Goal: Task Accomplishment & Management: Complete application form

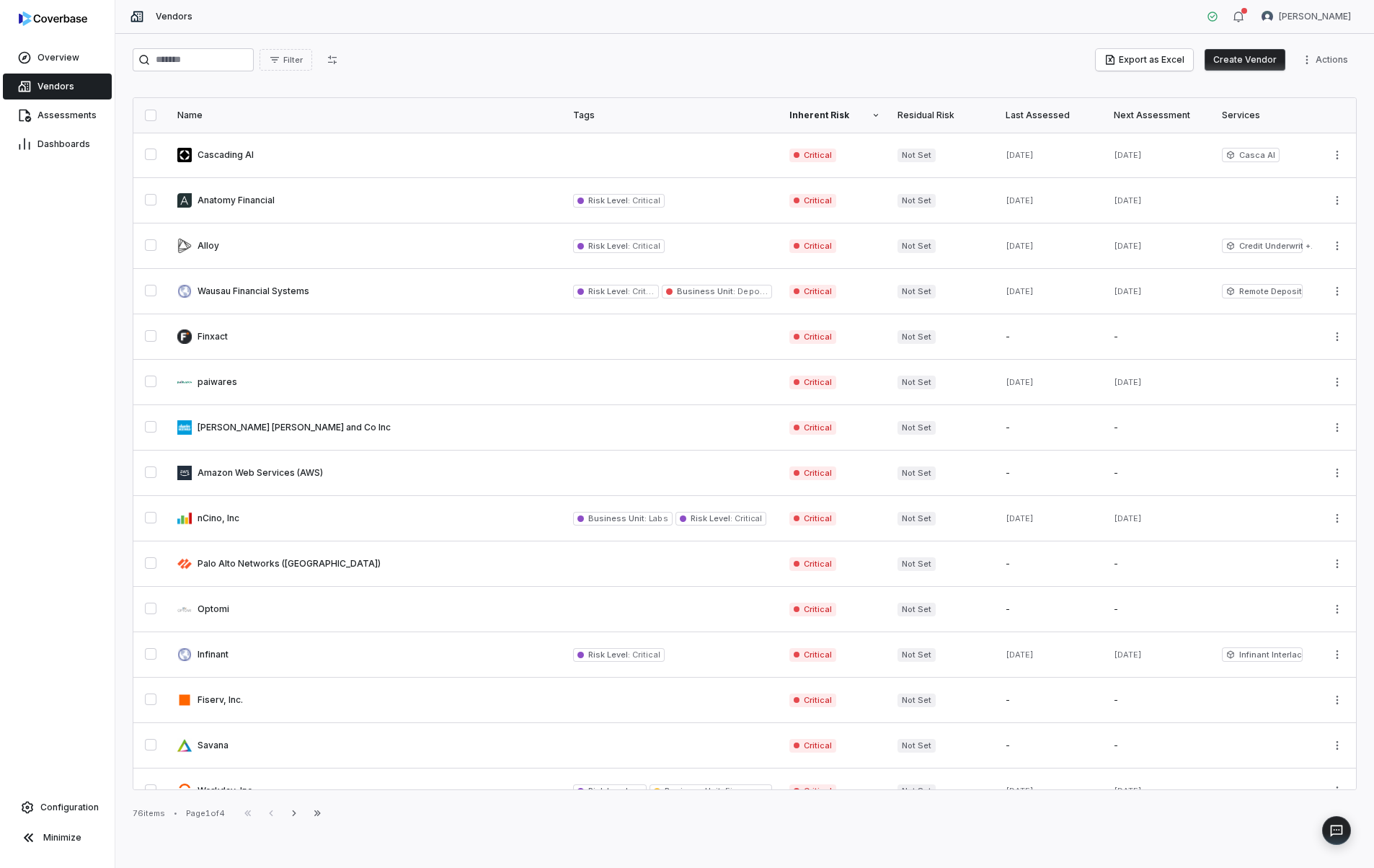
click at [1248, 55] on button "Create Vendor" at bounding box center [1245, 60] width 81 height 21
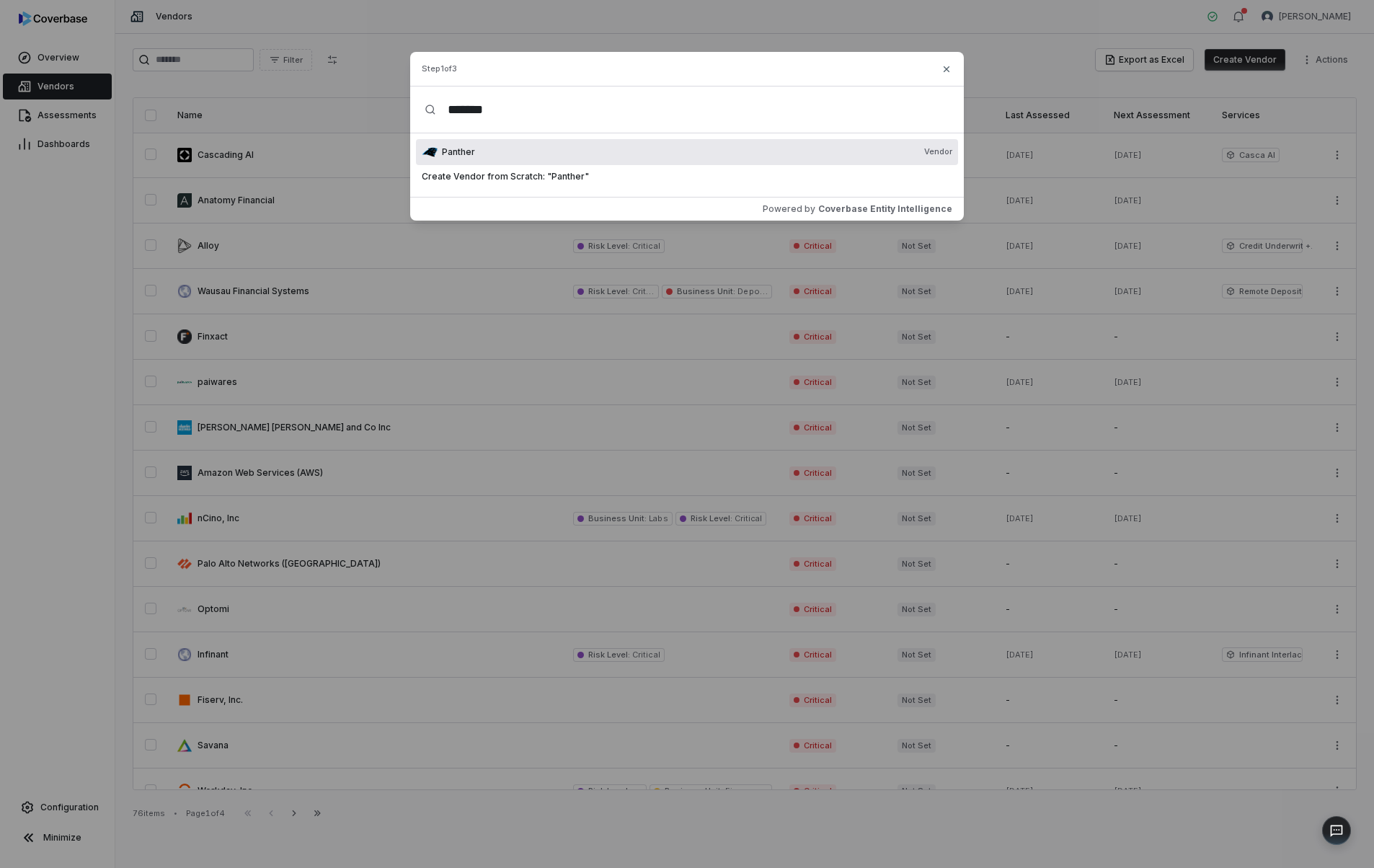
type input "*******"
click at [809, 190] on div "Create Vendor from Scratch: " Panther "" at bounding box center [687, 178] width 542 height 26
click at [804, 185] on div "Create Vendor from Scratch: " Panther "" at bounding box center [687, 177] width 542 height 23
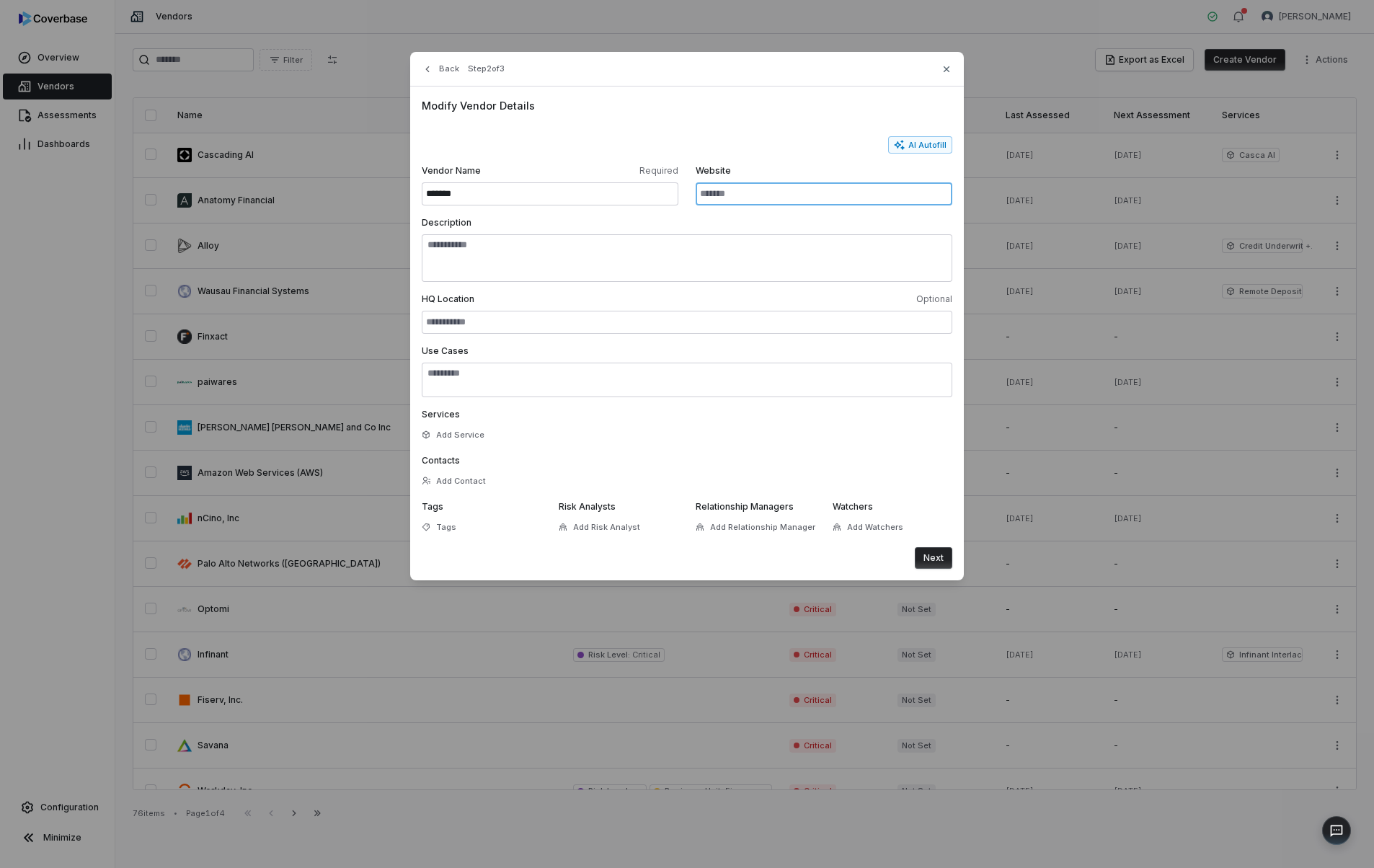
click at [807, 198] on input "Website" at bounding box center [823, 194] width 256 height 23
paste input "**********"
click at [937, 143] on button "AI Autofill" at bounding box center [920, 145] width 64 height 17
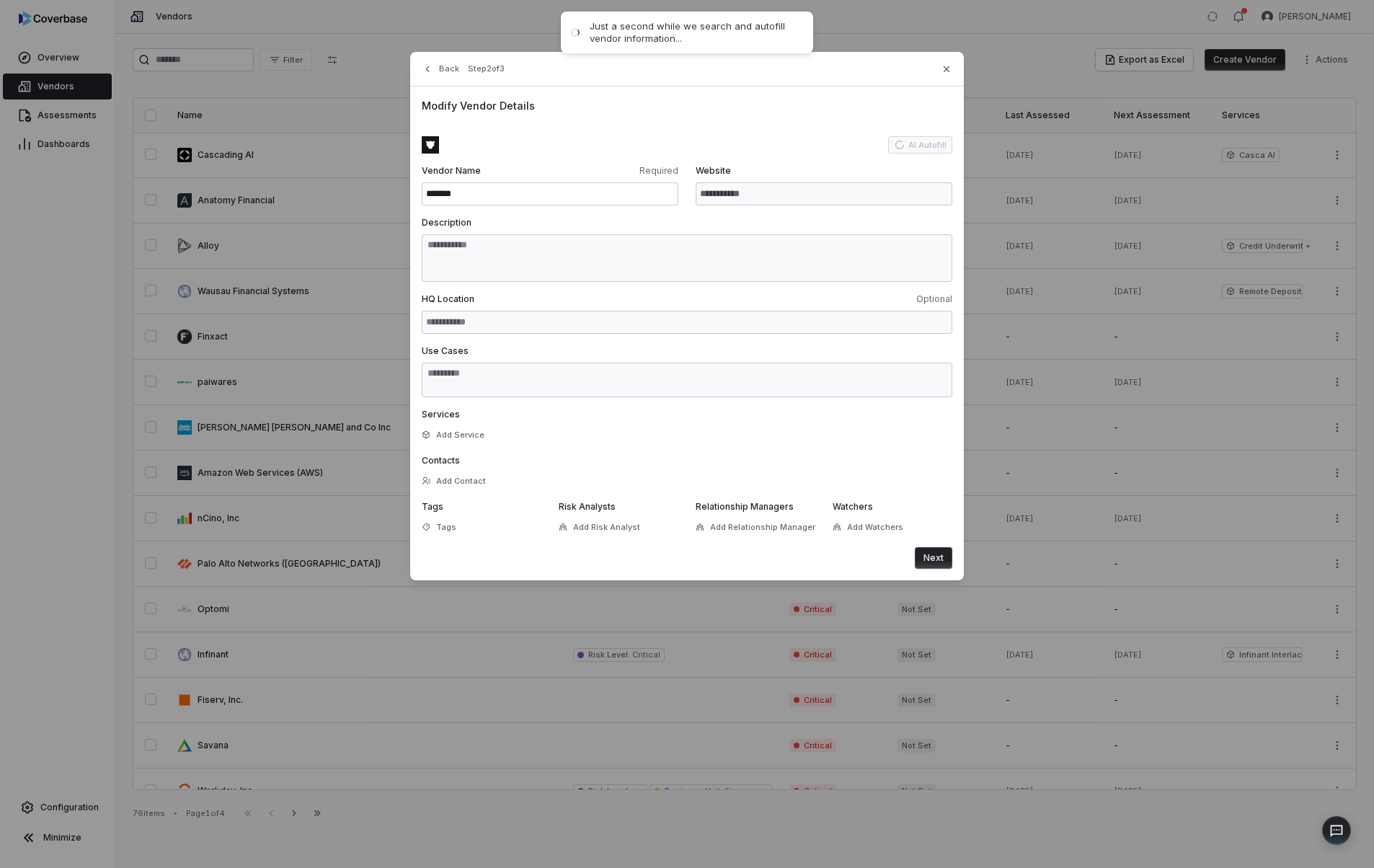
type input "**********"
type textarea "**********"
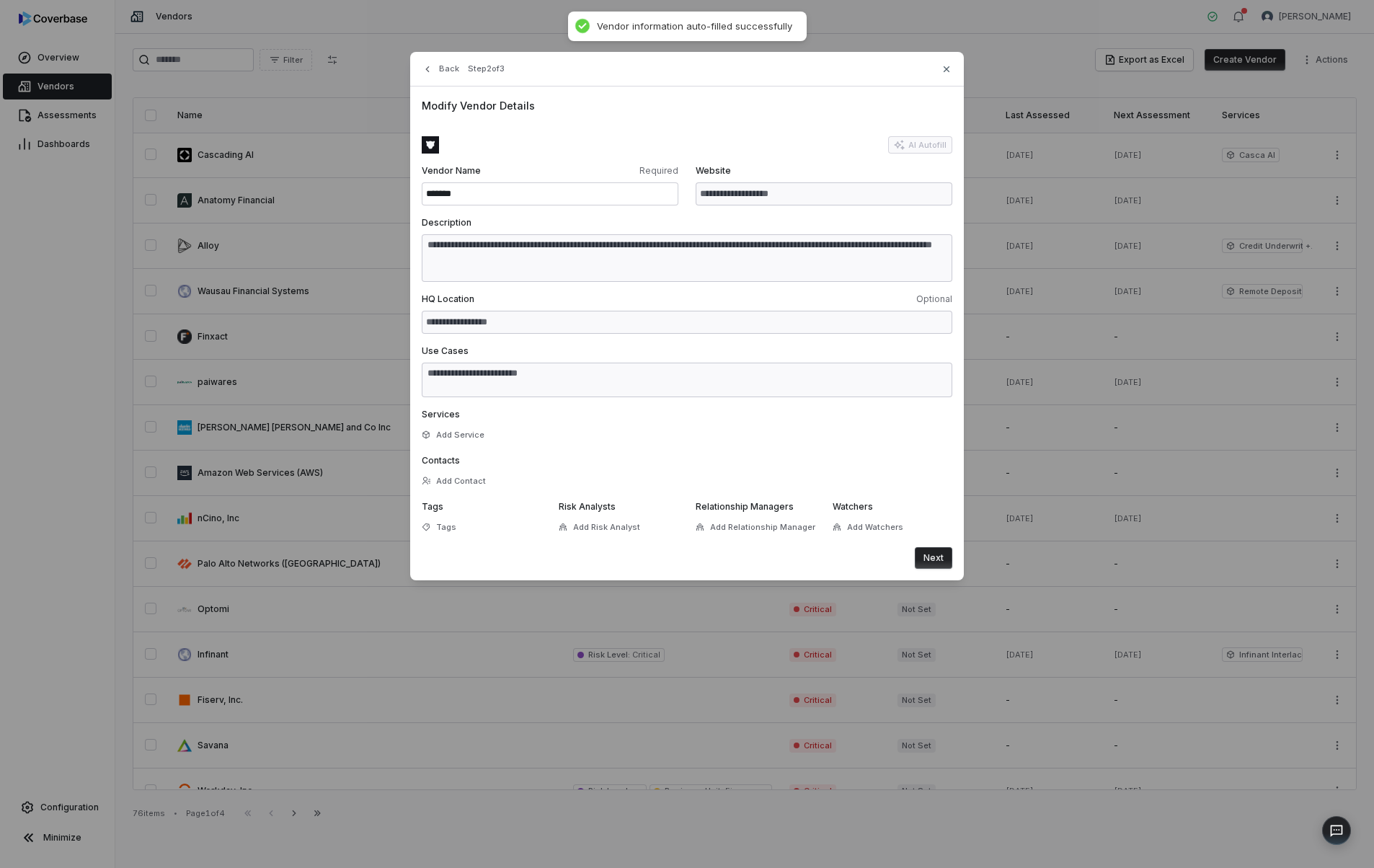
type textarea "**********"
click at [927, 560] on button "Next" at bounding box center [933, 558] width 37 height 21
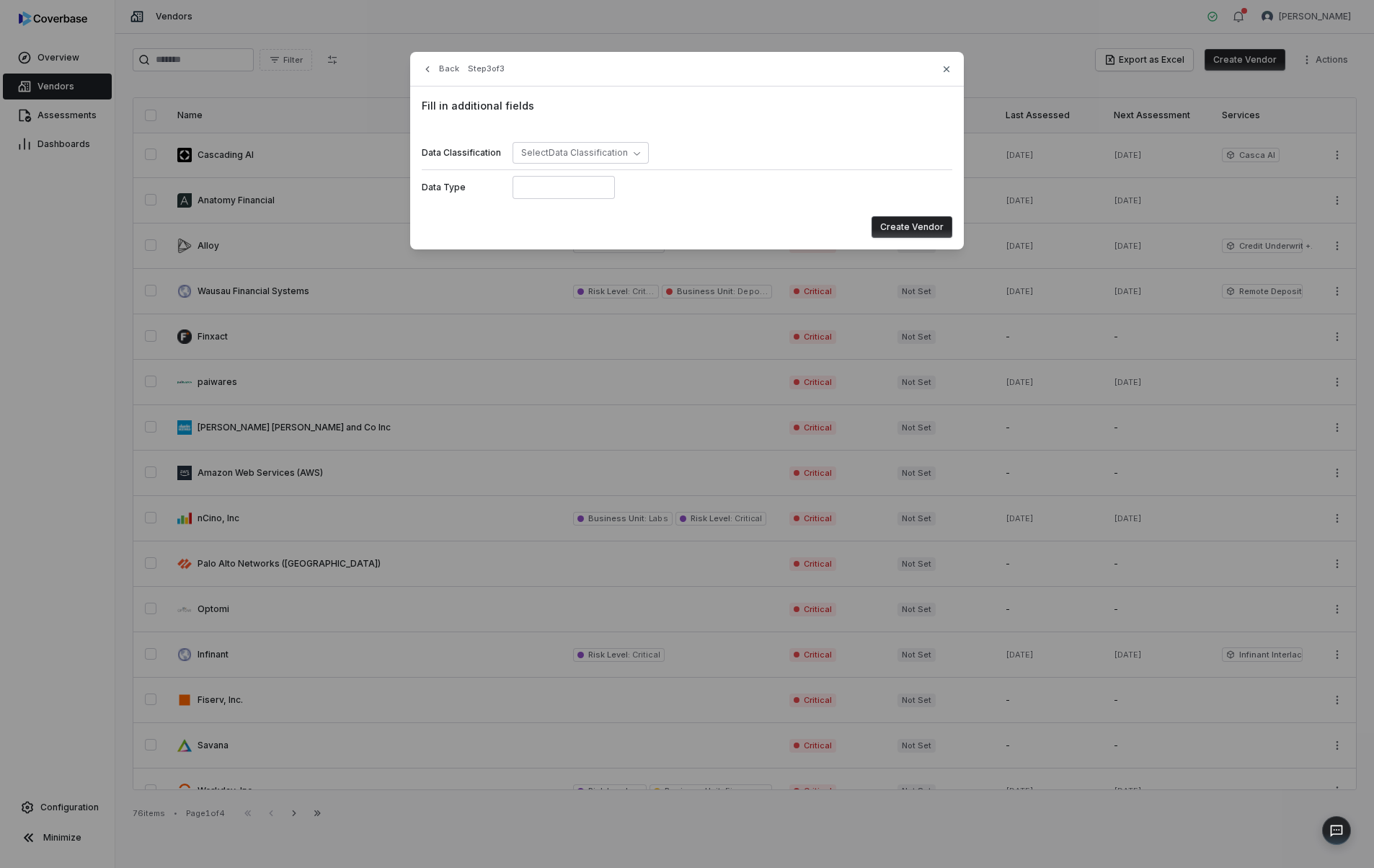
drag, startPoint x: 898, startPoint y: 224, endPoint x: 599, endPoint y: 170, distance: 303.8
click at [598, 170] on div "Fill in additional fields Data Classification Select Data Classification Data T…" at bounding box center [687, 168] width 554 height 163
click at [600, 148] on span "Select Data Classification" at bounding box center [574, 152] width 107 height 11
click at [549, 294] on span "Confidential" at bounding box center [567, 298] width 60 height 17
click at [918, 225] on button "Create Vendor" at bounding box center [912, 227] width 81 height 21
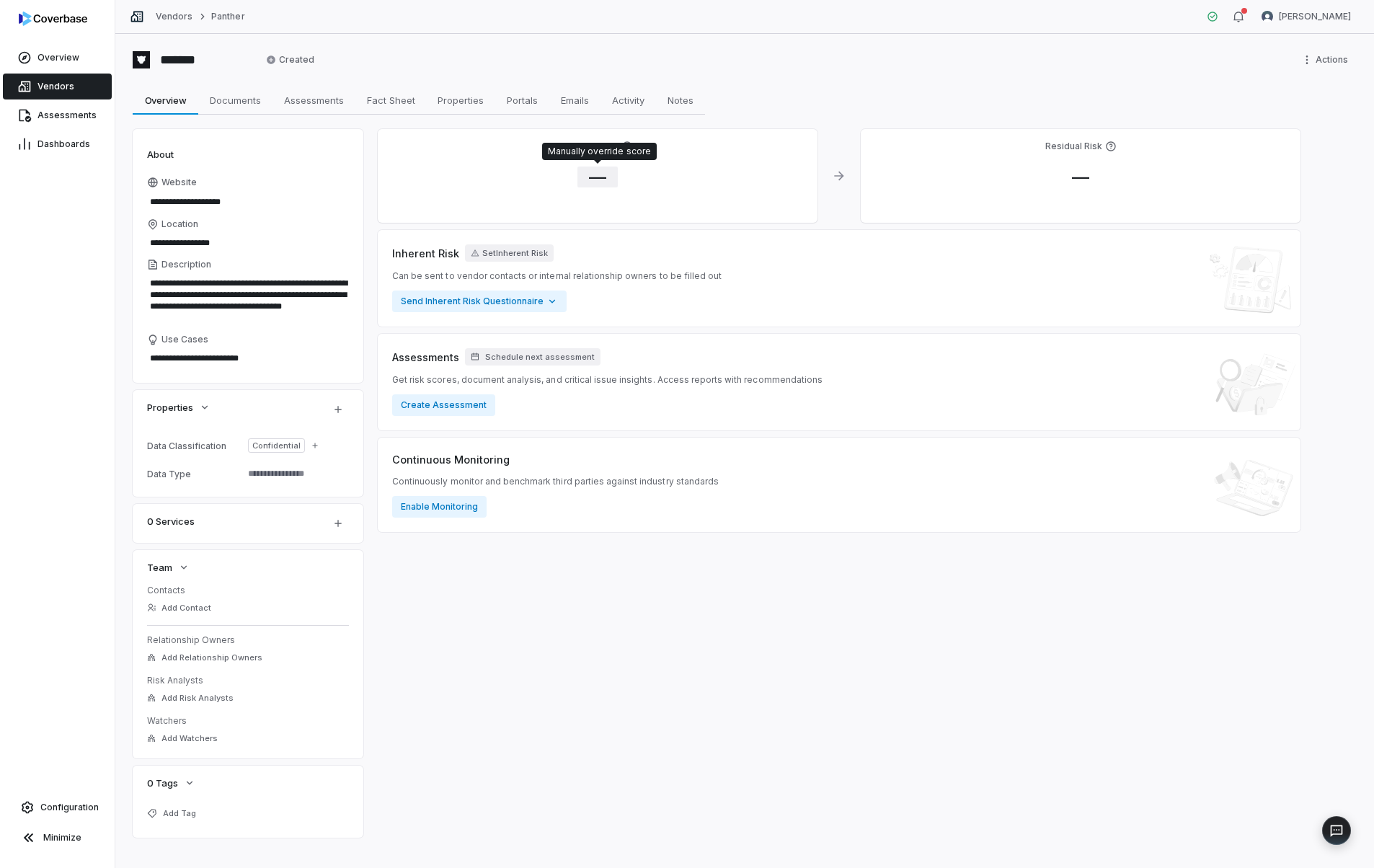
click at [588, 180] on span "—" at bounding box center [597, 176] width 41 height 21
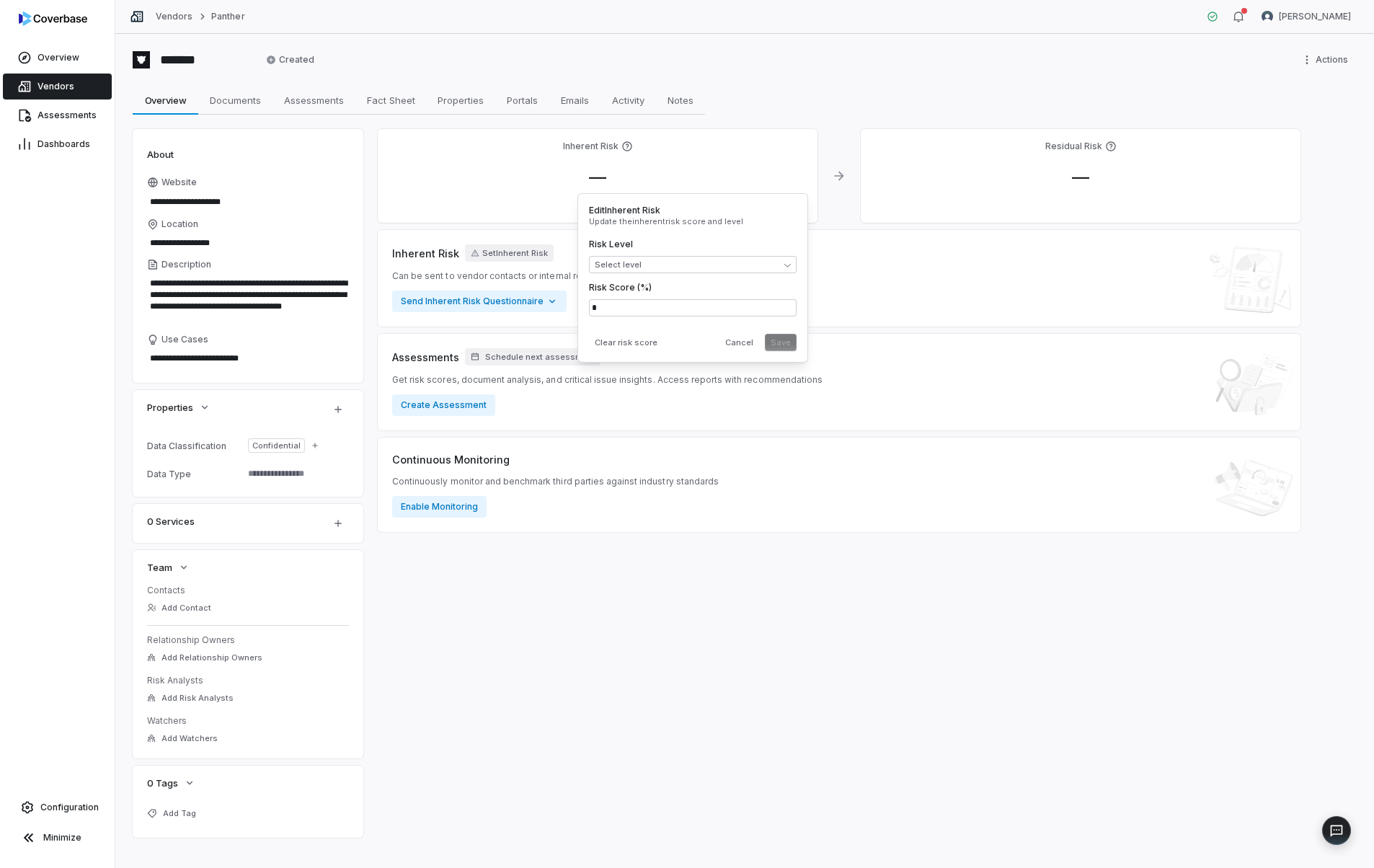
click at [627, 255] on div "Risk Level Select level" at bounding box center [692, 256] width 208 height 35
click at [632, 271] on body "**********" at bounding box center [687, 434] width 1374 height 868
click at [774, 340] on button "Save" at bounding box center [780, 342] width 31 height 17
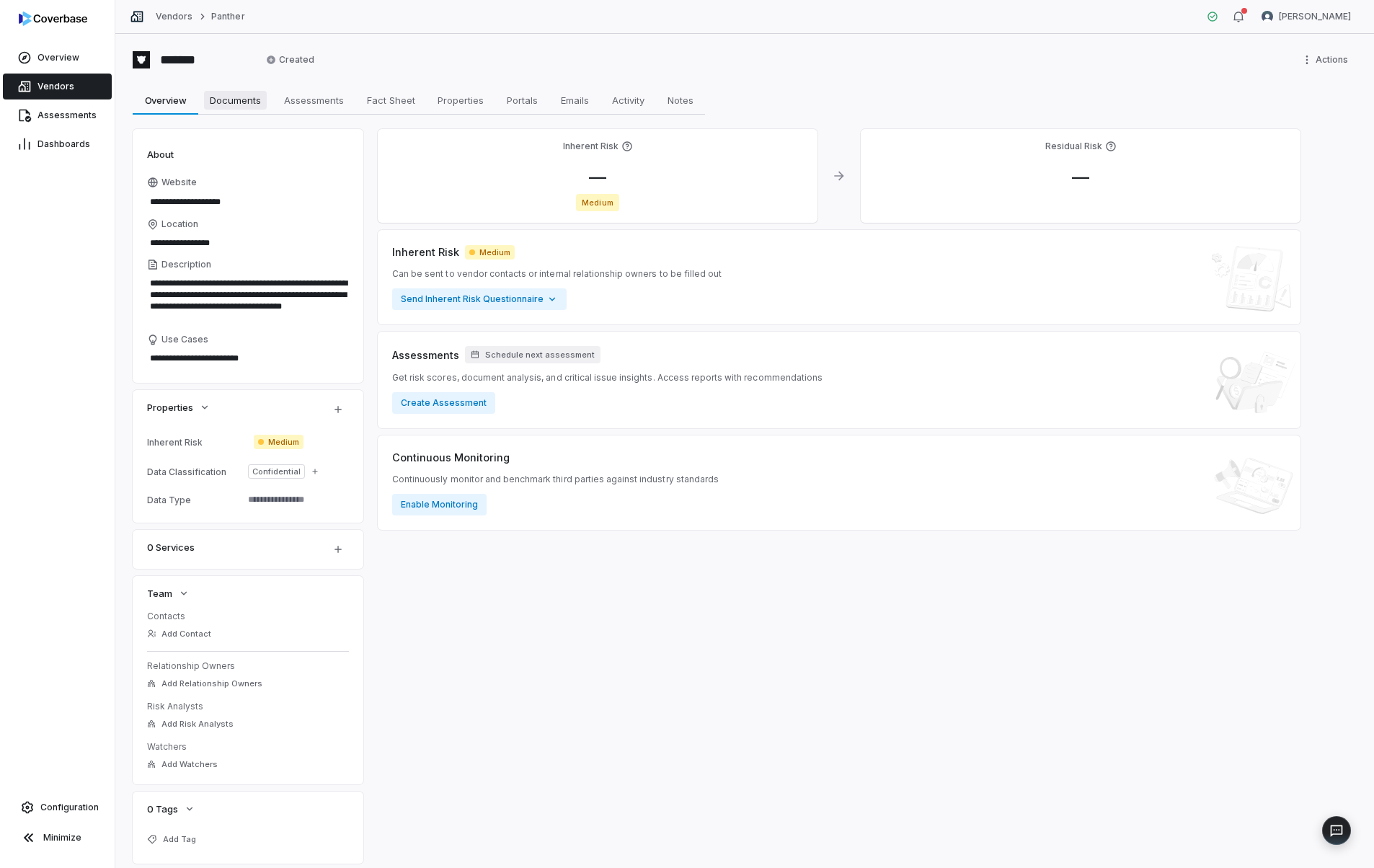
click at [235, 104] on span "Documents" at bounding box center [236, 100] width 63 height 19
type textarea "*"
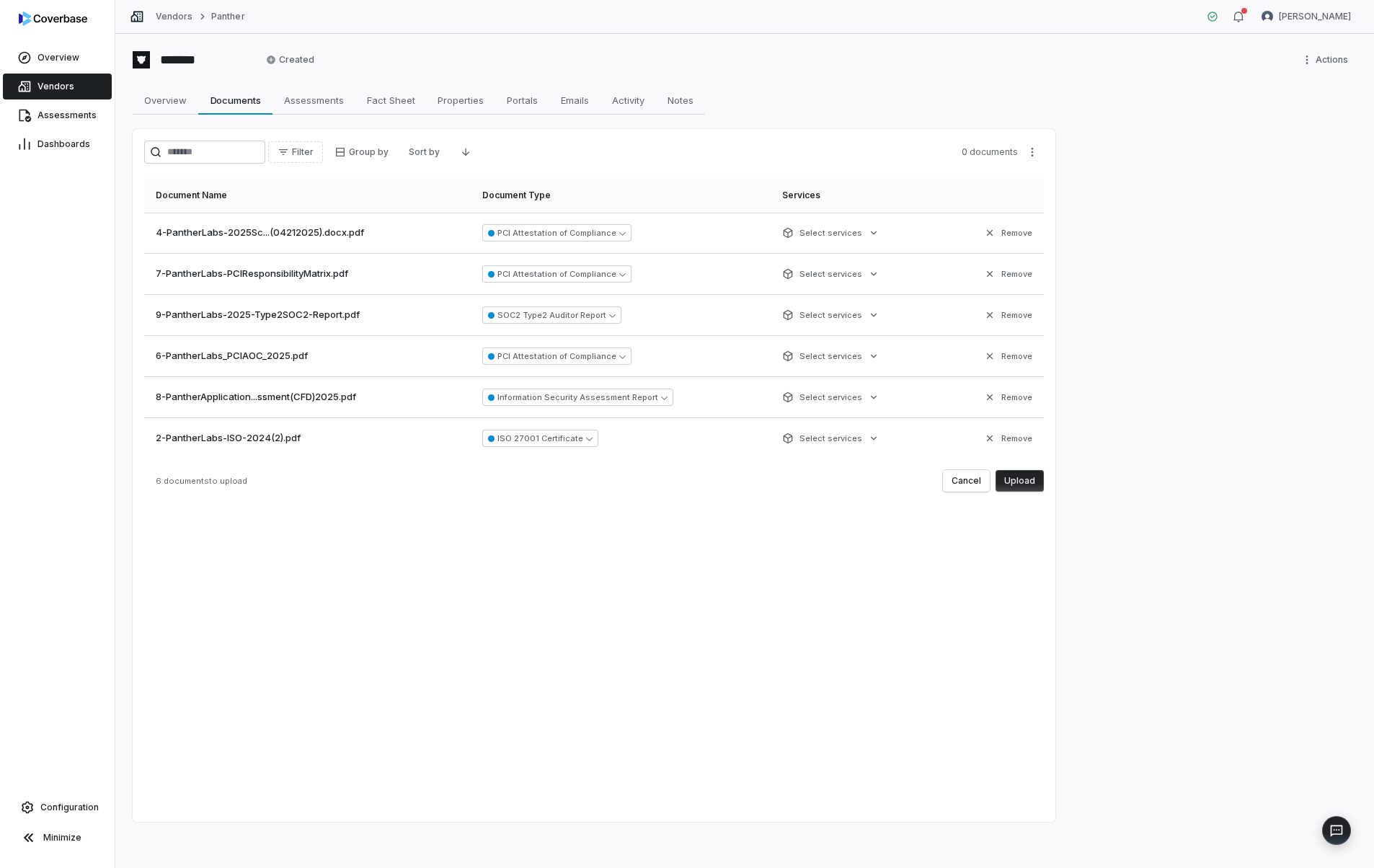
click at [1019, 489] on button "Upload" at bounding box center [1019, 481] width 48 height 21
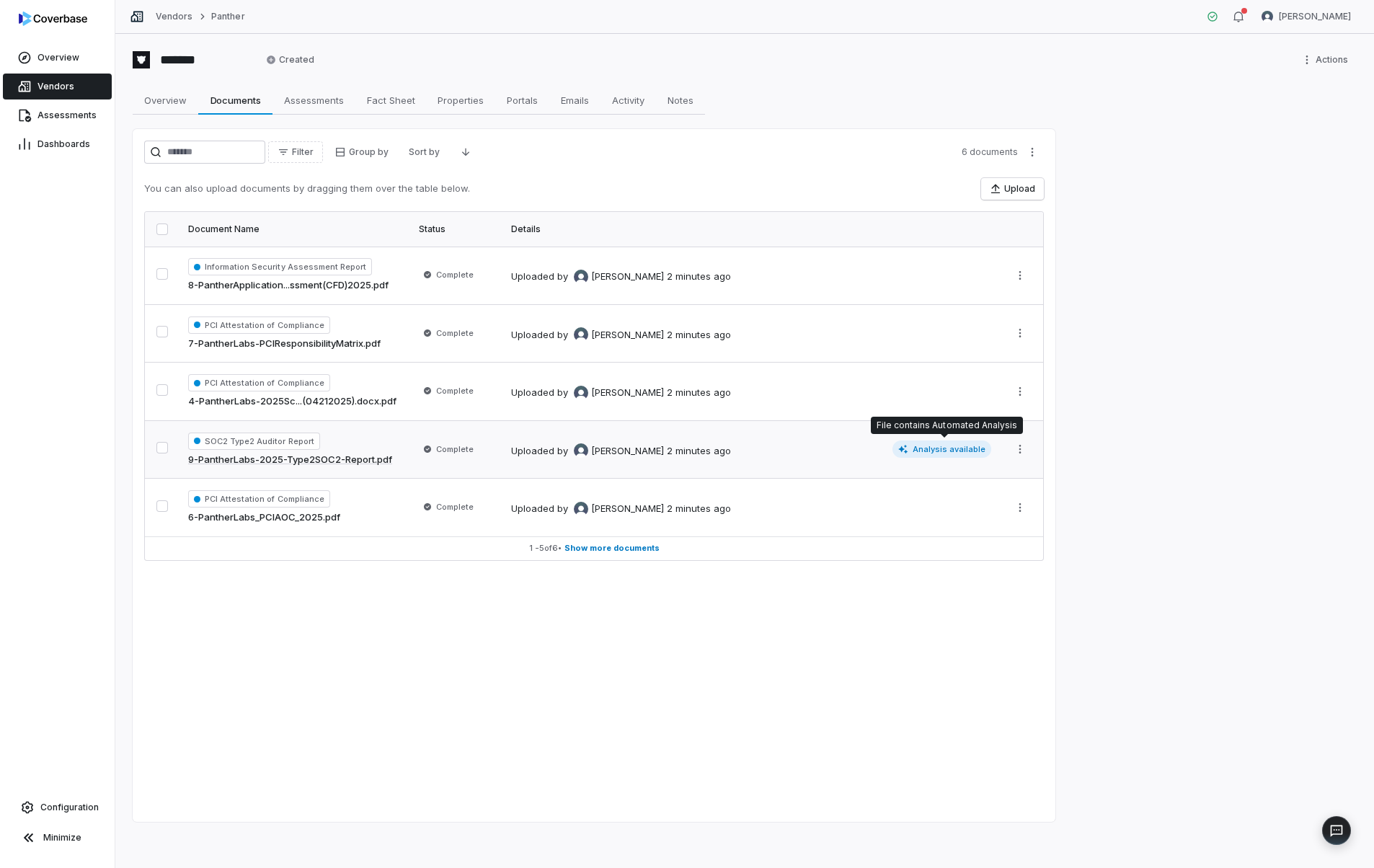
click at [909, 449] on icon at bounding box center [903, 449] width 10 height 10
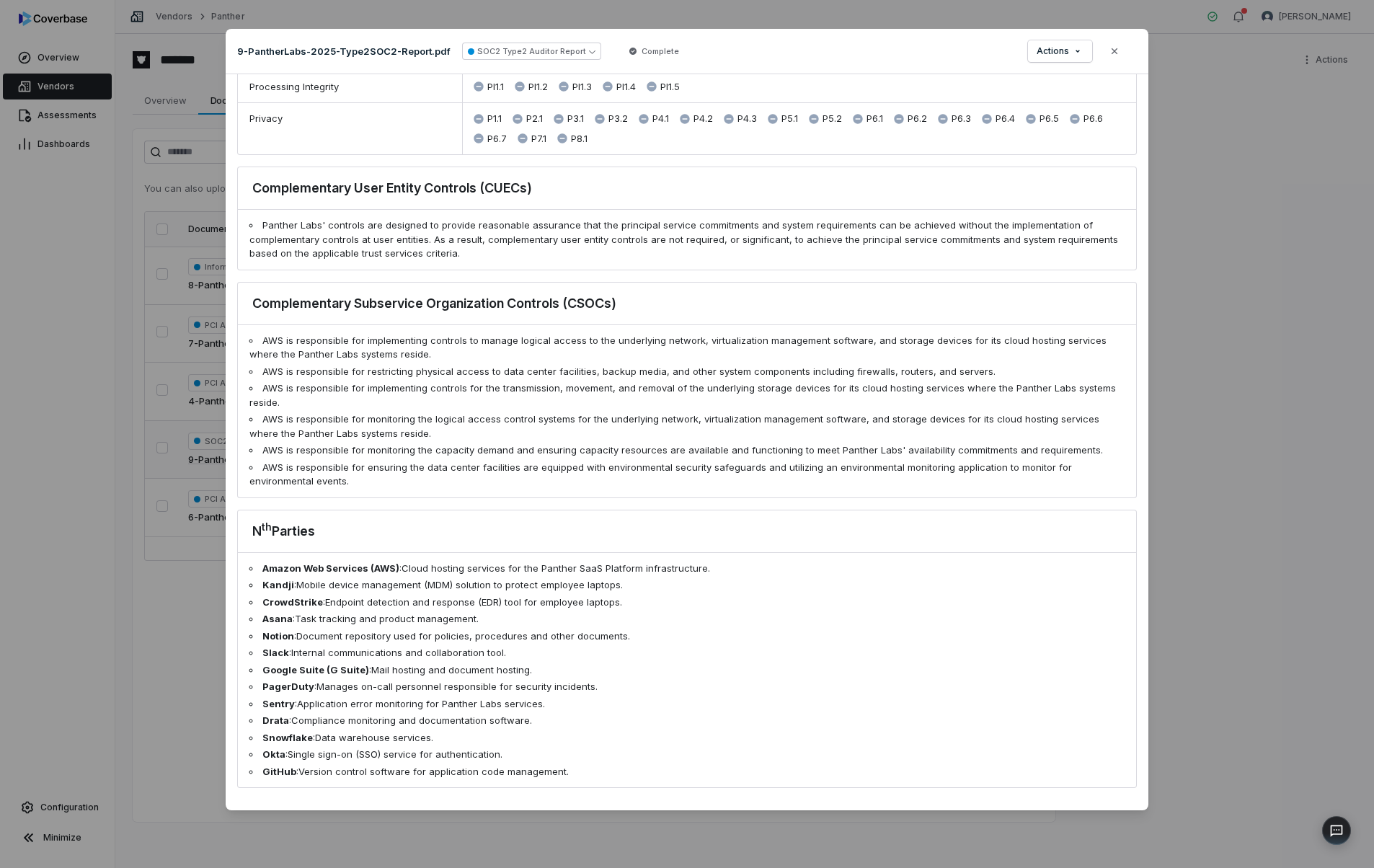
scroll to position [840, 0]
click at [1112, 55] on icon "button" at bounding box center [1114, 51] width 12 height 12
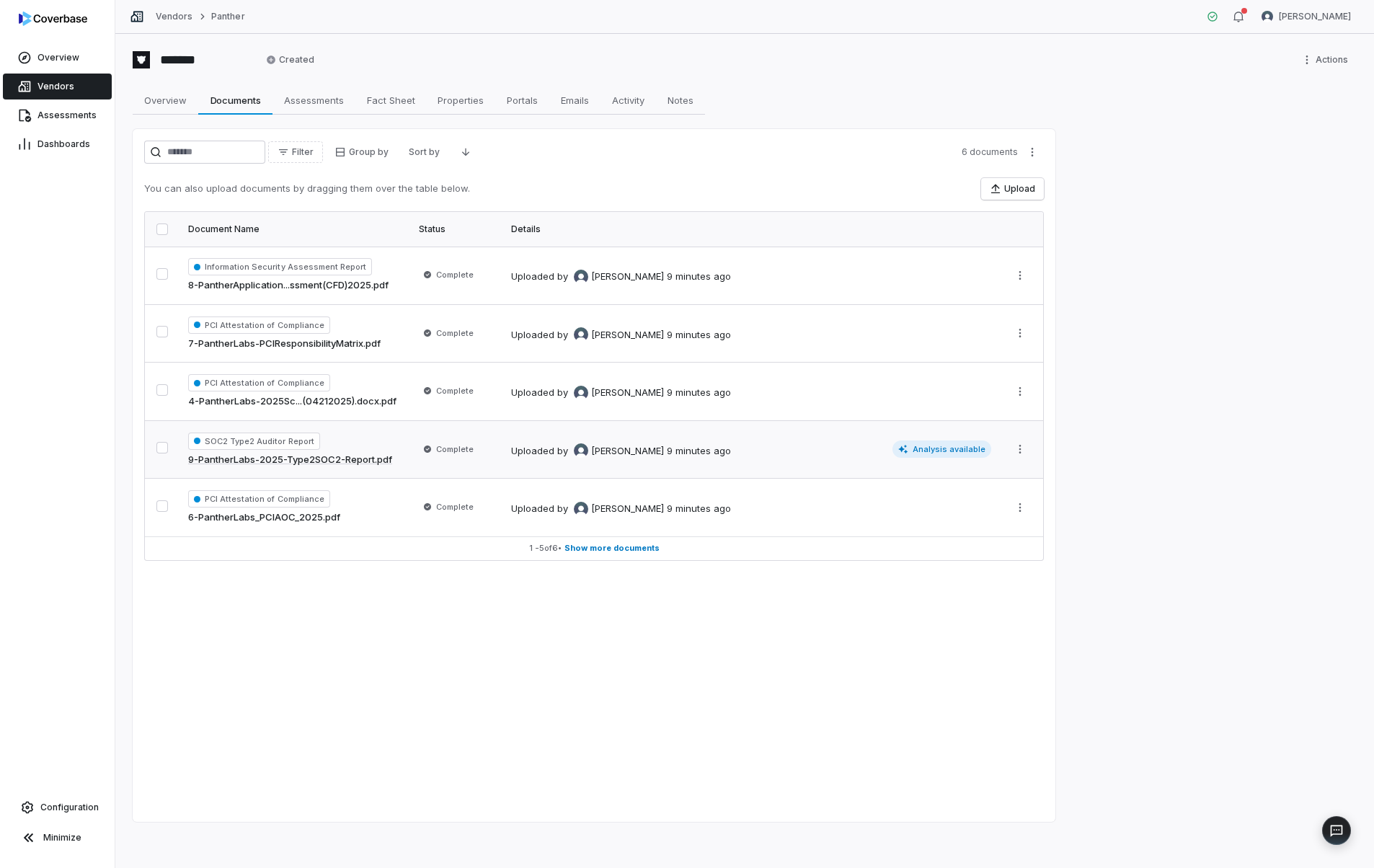
click at [949, 450] on span "Analysis available" at bounding box center [942, 449] width 99 height 17
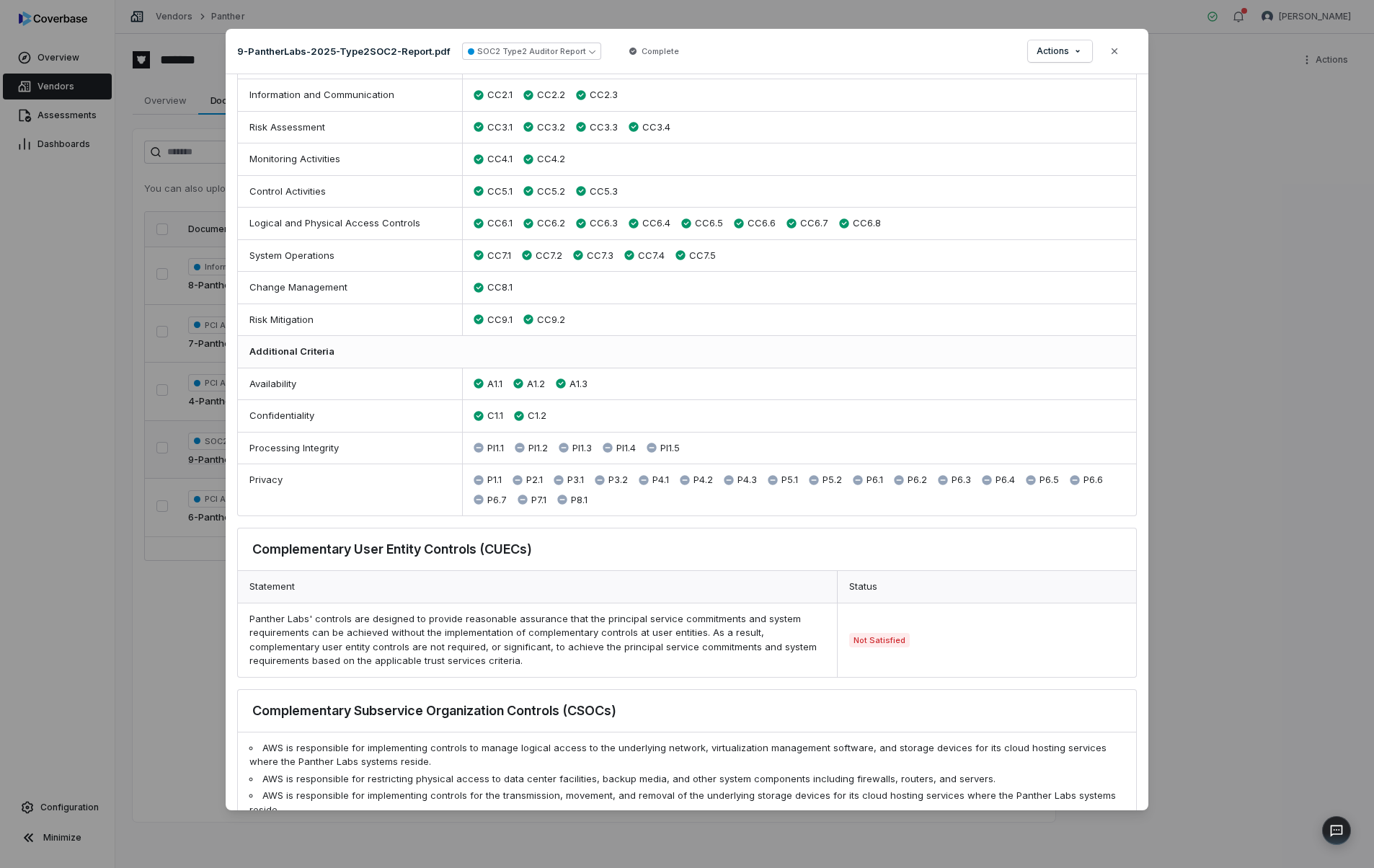
scroll to position [475, 0]
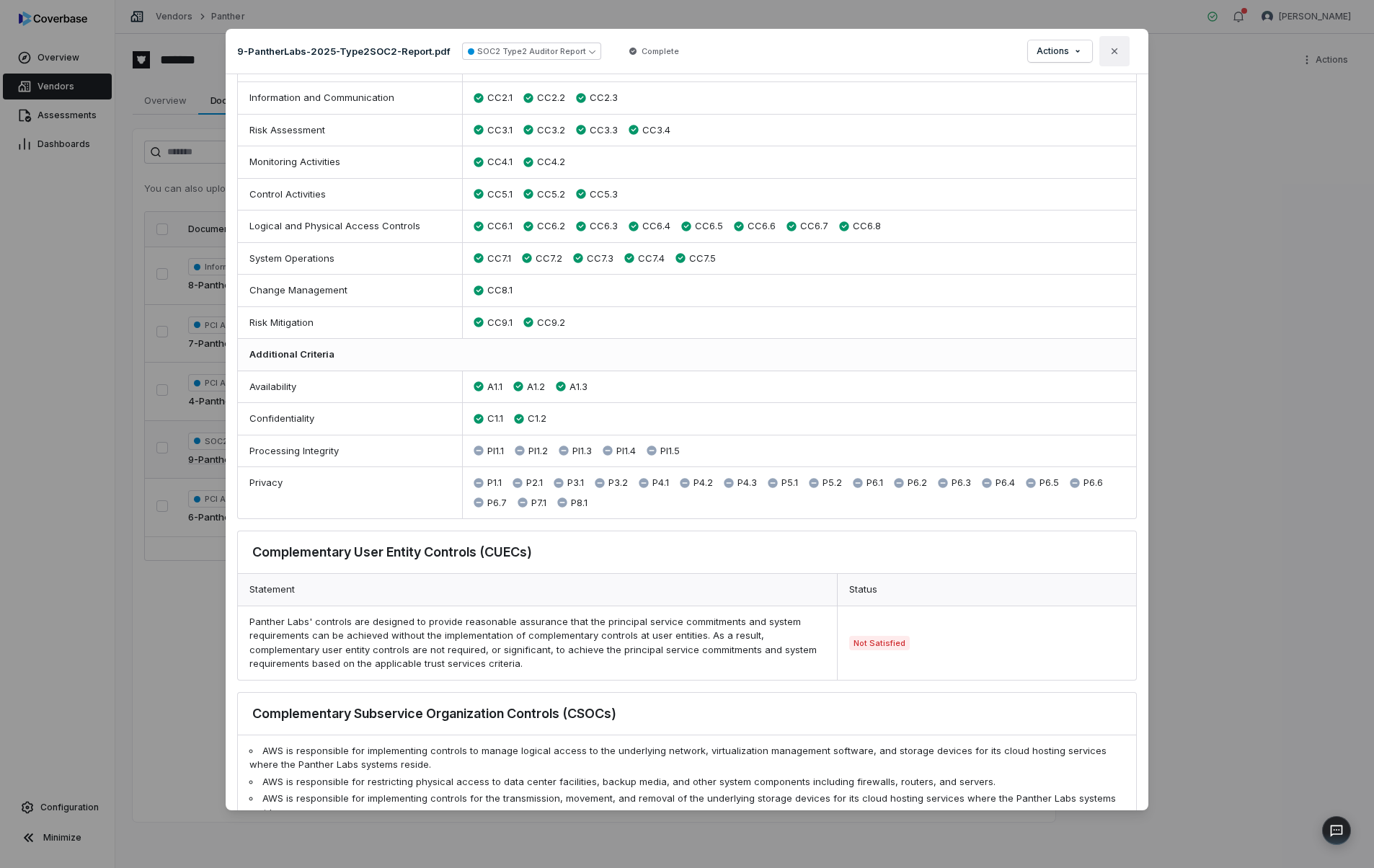
click at [1116, 54] on icon "button" at bounding box center [1114, 51] width 12 height 12
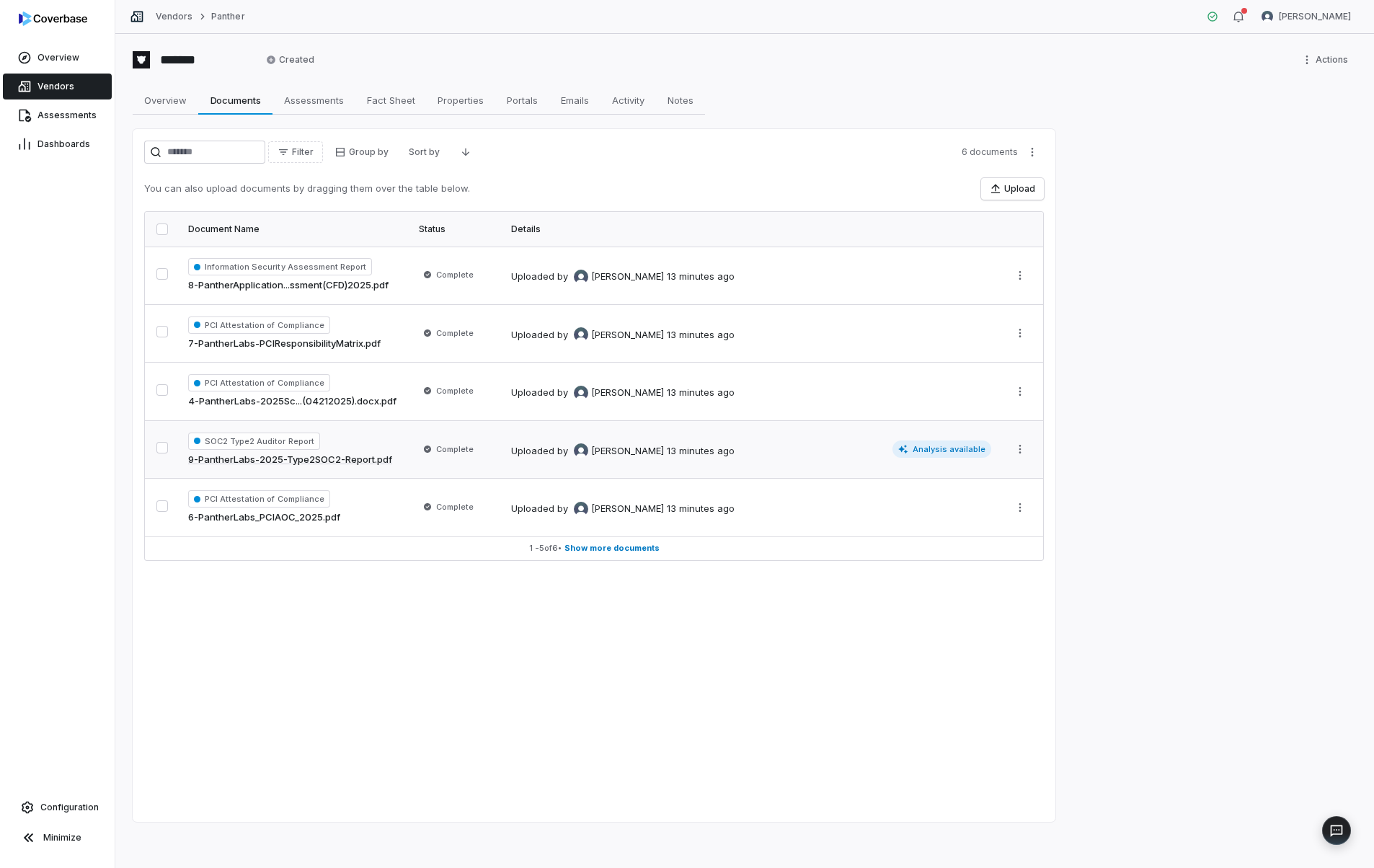
click at [322, 516] on link "6-PantherLabs_PCIAOC_2025.pdf" at bounding box center [265, 517] width 152 height 14
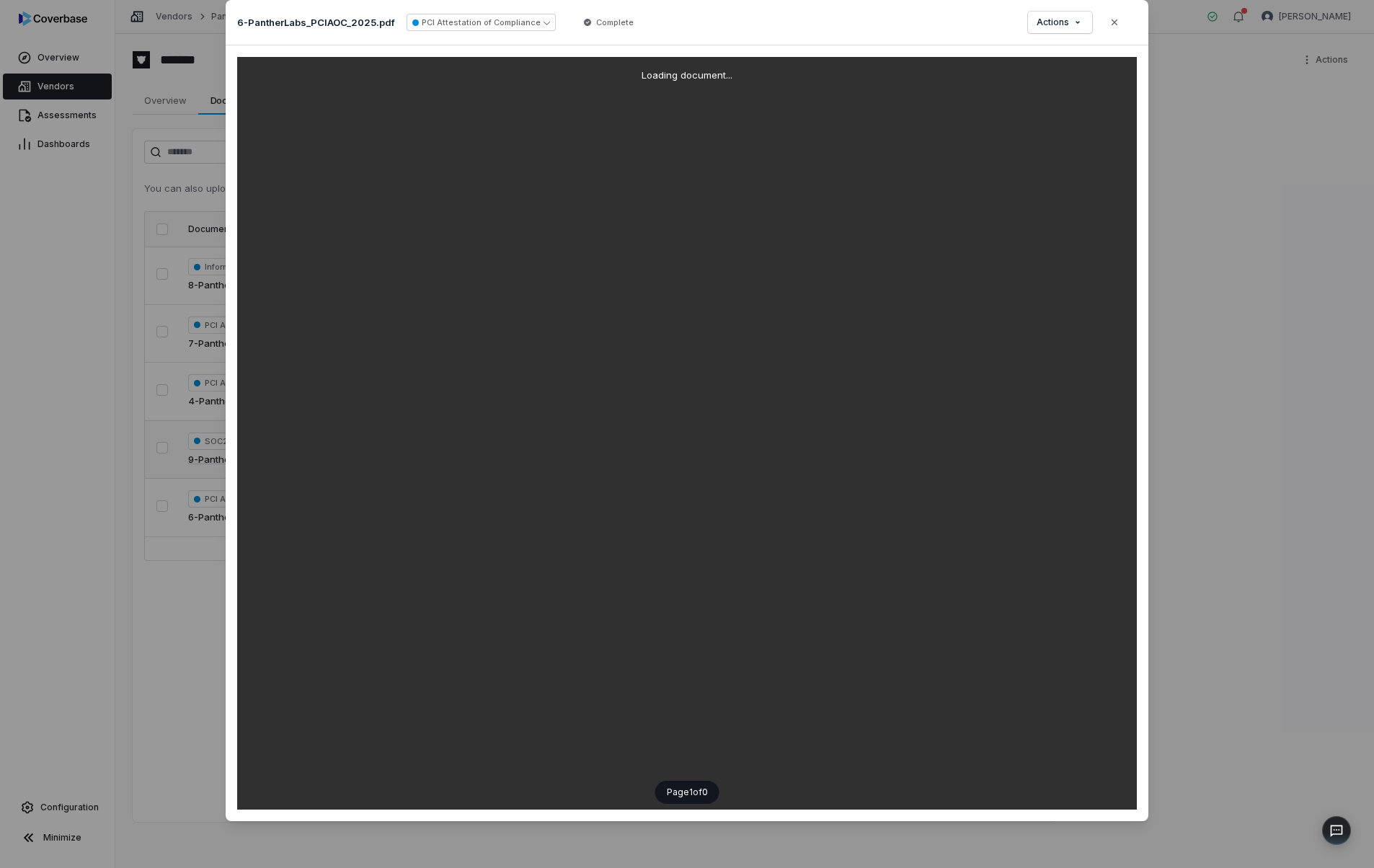
scroll to position [28, 0]
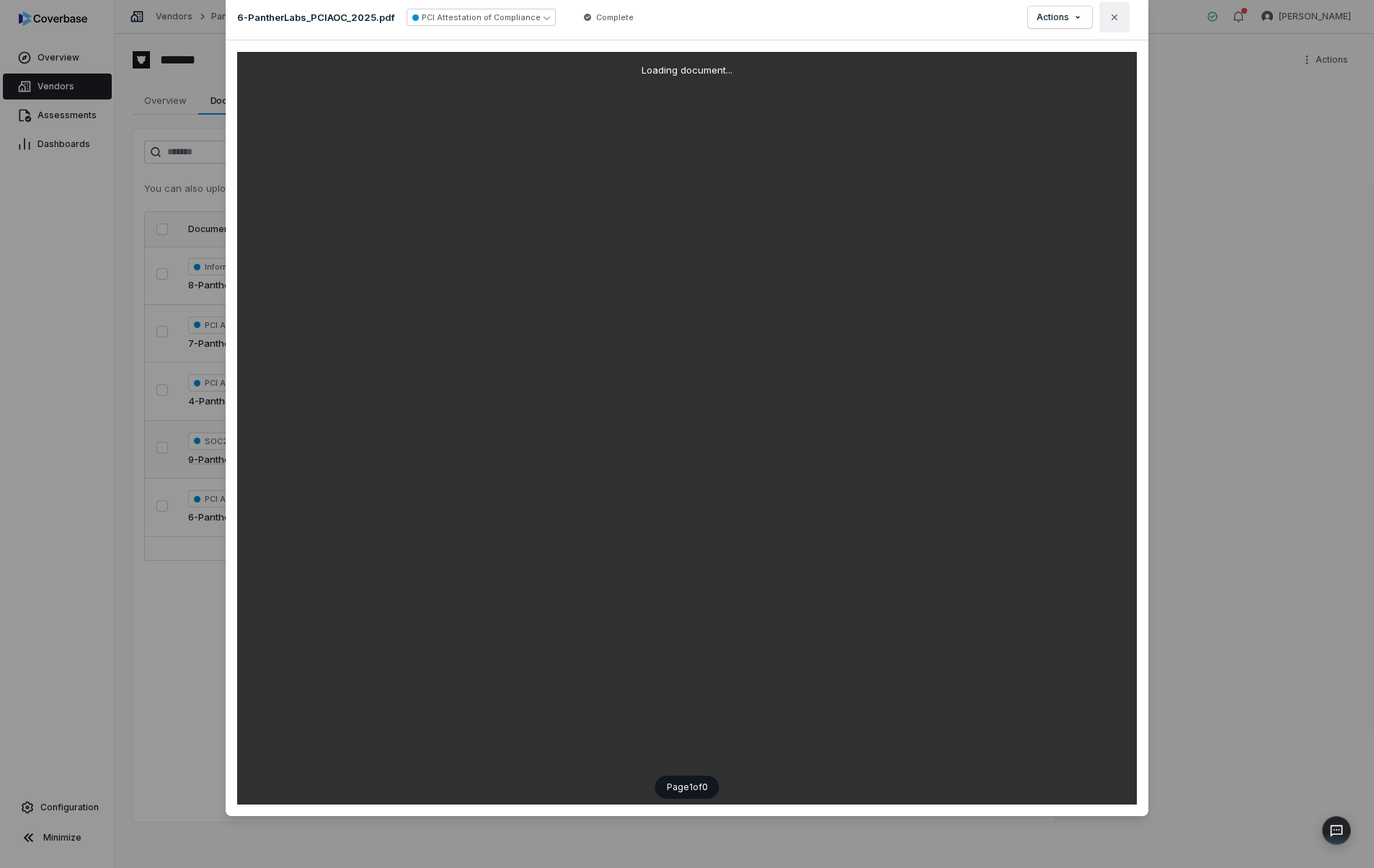
click at [1111, 15] on icon "button" at bounding box center [1114, 17] width 12 height 12
